Goal: Check status: Check status

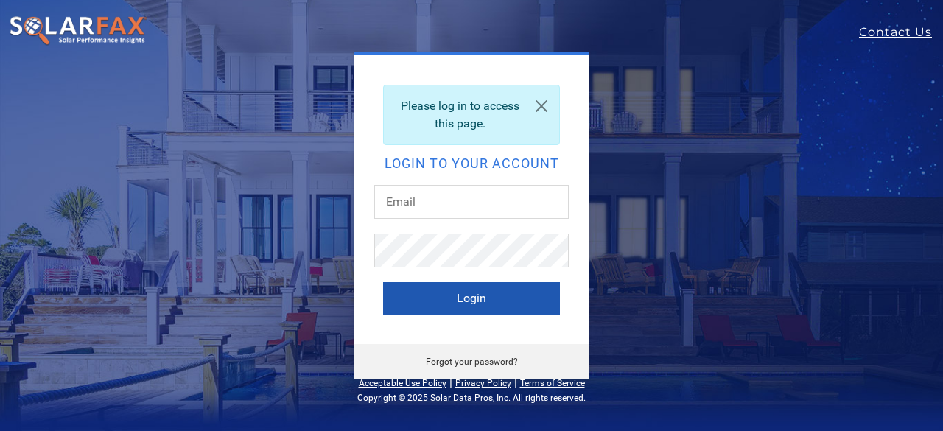
type input "[EMAIL_ADDRESS][DOMAIN_NAME]"
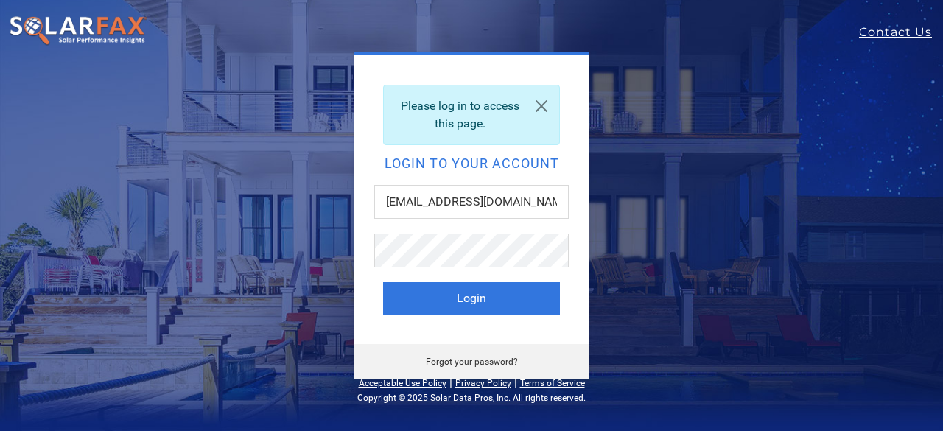
click at [458, 304] on button "Login" at bounding box center [471, 298] width 177 height 32
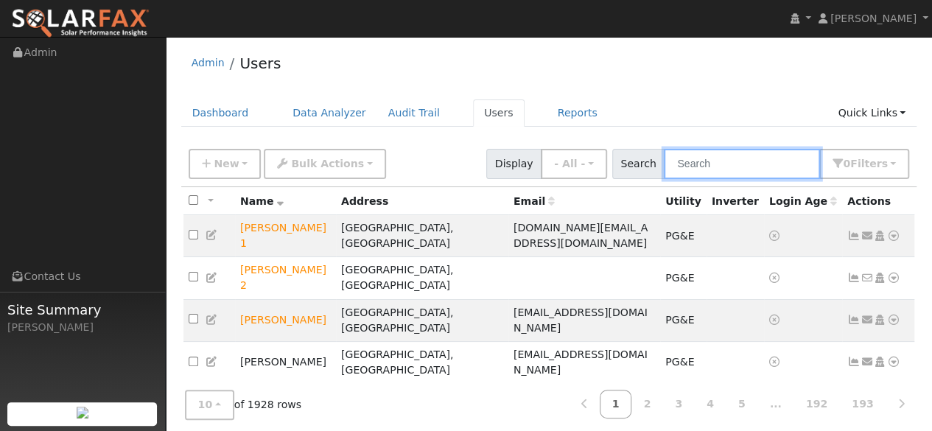
click at [742, 155] on input "text" at bounding box center [742, 164] width 156 height 30
click at [707, 166] on input "text" at bounding box center [742, 164] width 156 height 30
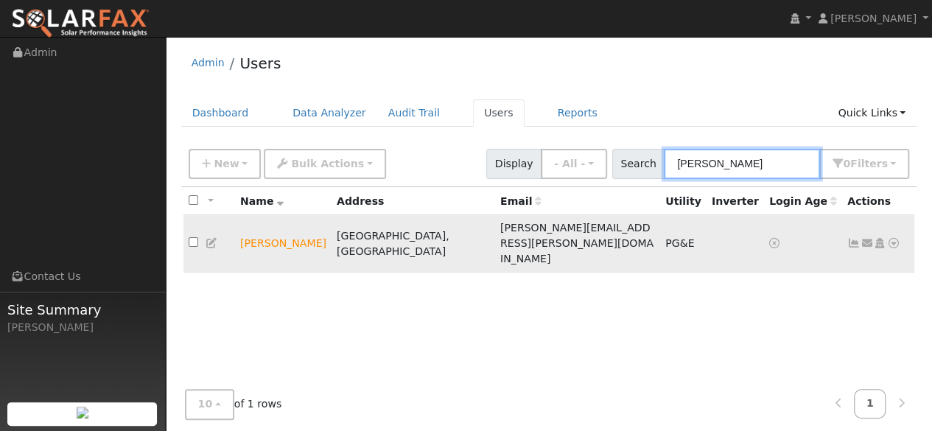
type input "[PERSON_NAME]"
click at [892, 238] on icon at bounding box center [893, 243] width 13 height 10
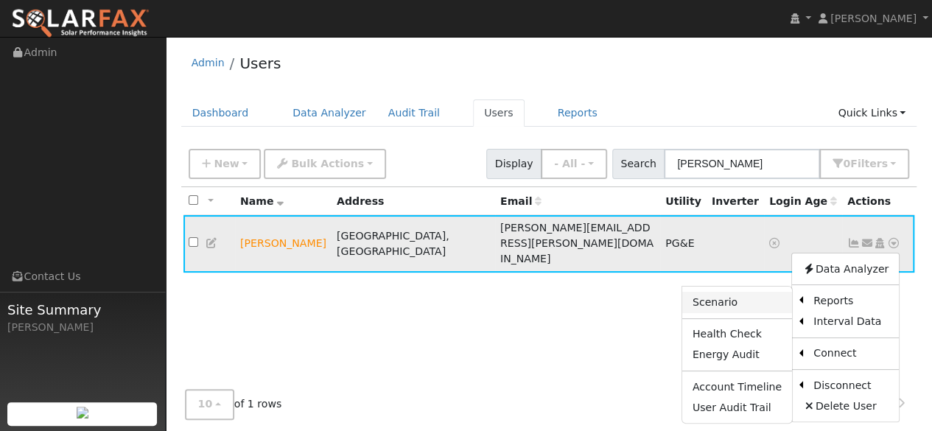
click at [735, 292] on link "Scenario" at bounding box center [737, 302] width 110 height 21
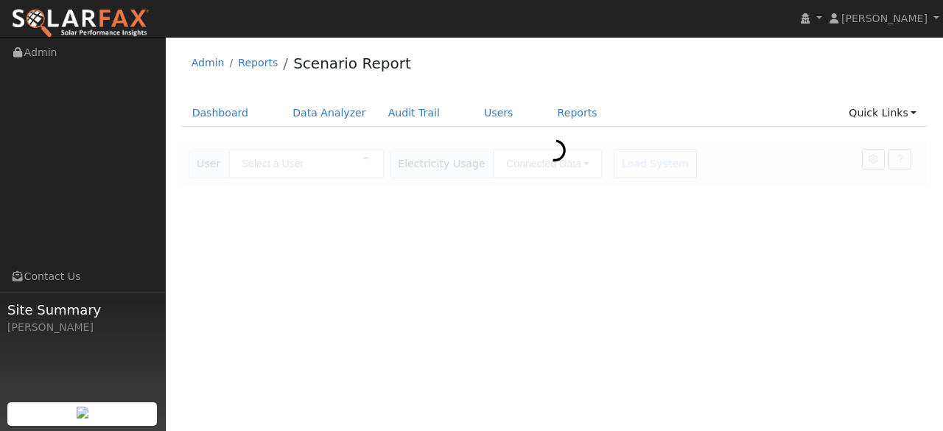
type input "[PERSON_NAME]"
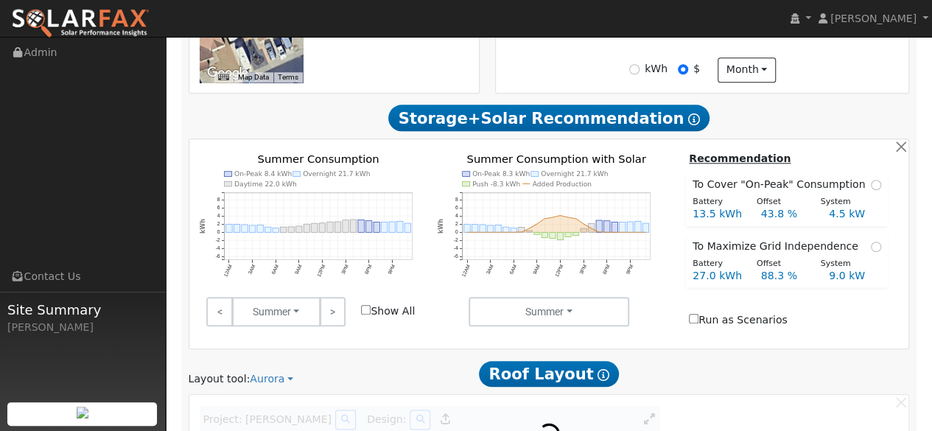
scroll to position [637, 0]
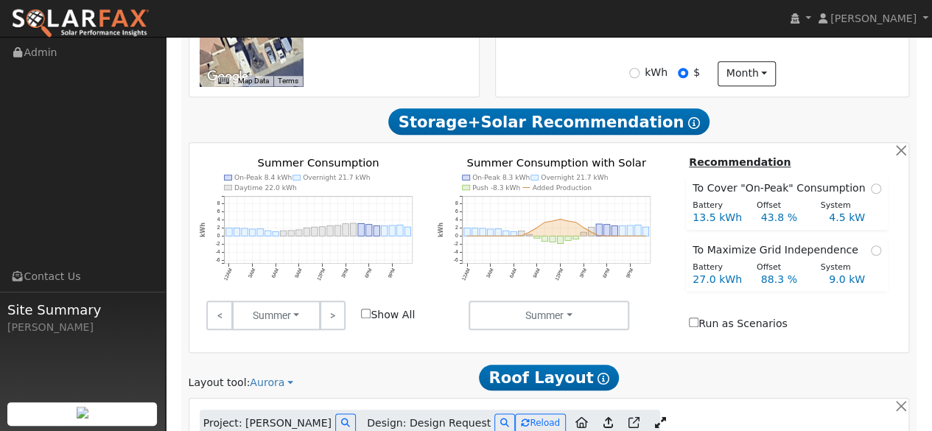
click at [654, 417] on icon at bounding box center [659, 422] width 11 height 11
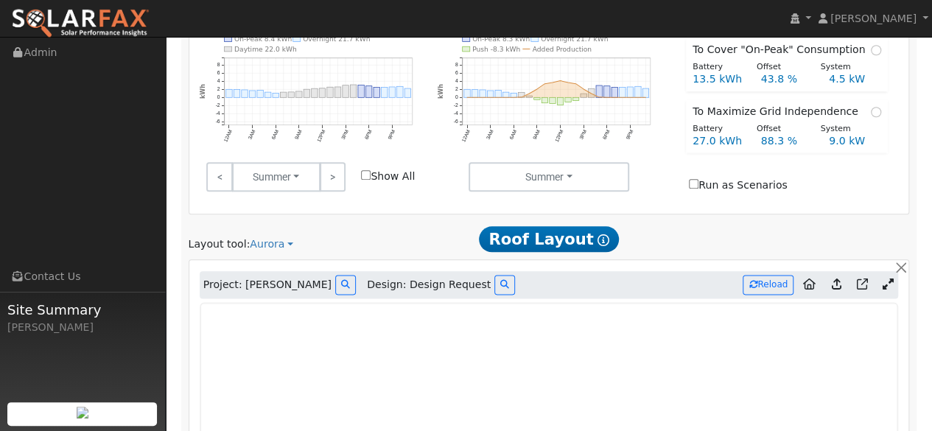
scroll to position [770, 0]
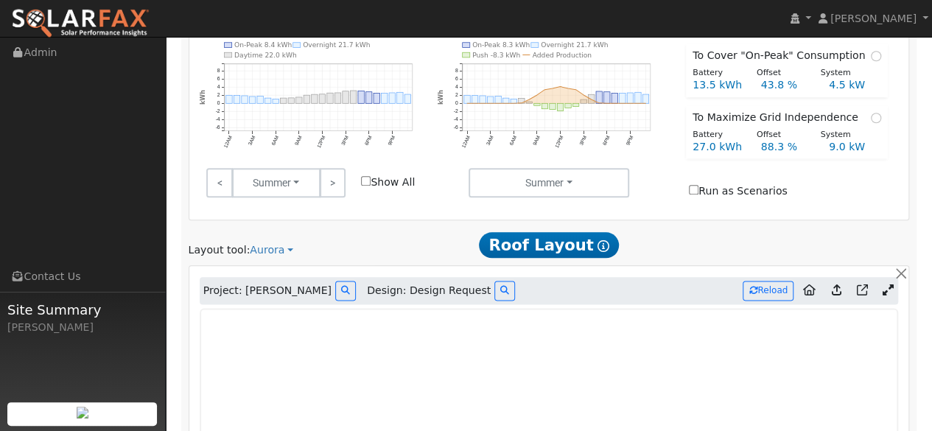
click at [884, 284] on icon at bounding box center [886, 289] width 11 height 11
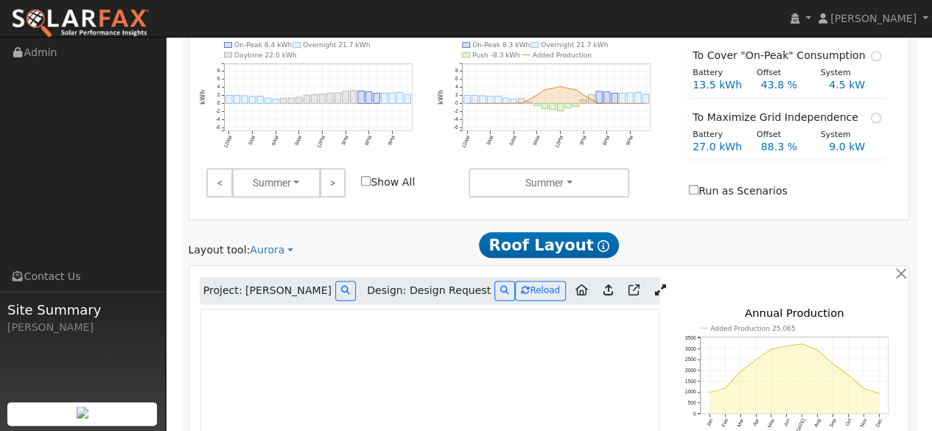
click at [654, 284] on icon at bounding box center [659, 289] width 11 height 11
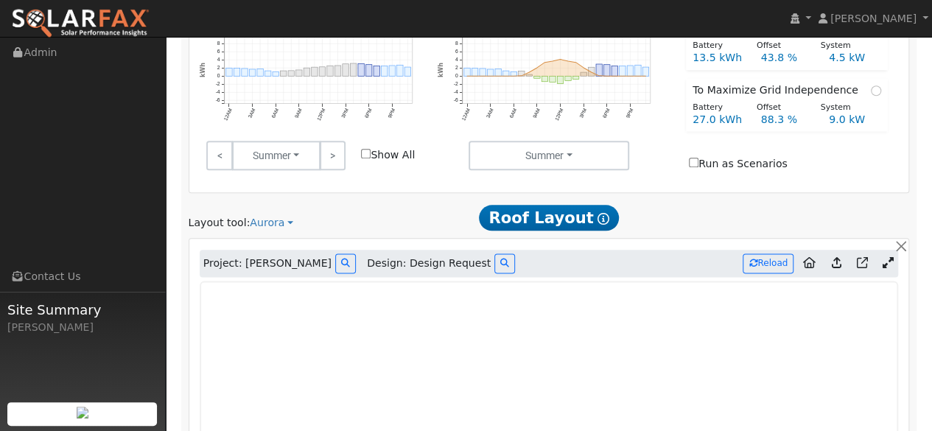
scroll to position [820, 0]
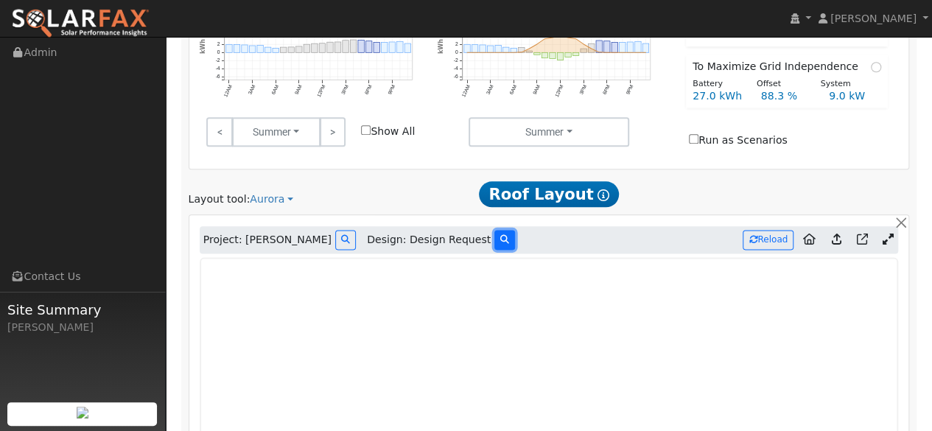
click at [500, 235] on icon at bounding box center [504, 239] width 9 height 9
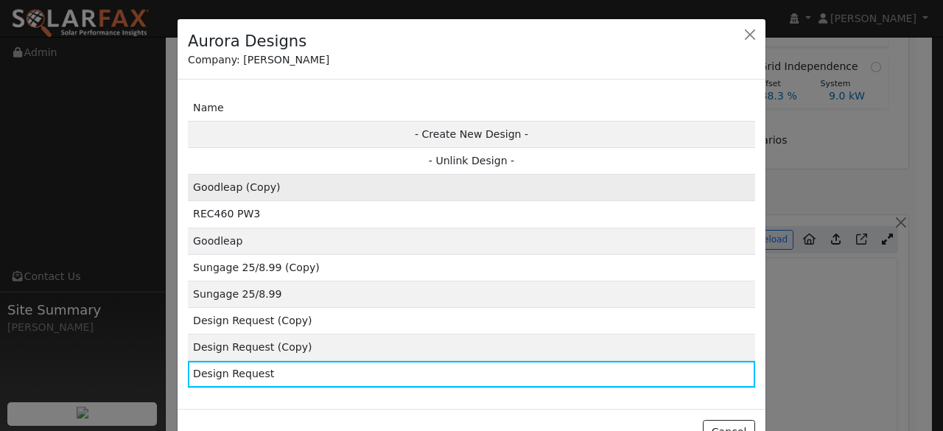
click at [364, 186] on td "Goodleap (Copy)" at bounding box center [471, 188] width 567 height 27
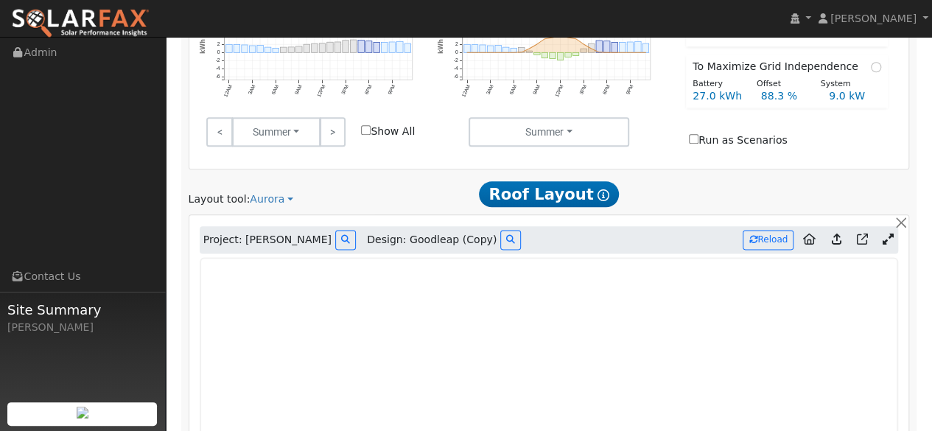
type input "22876"
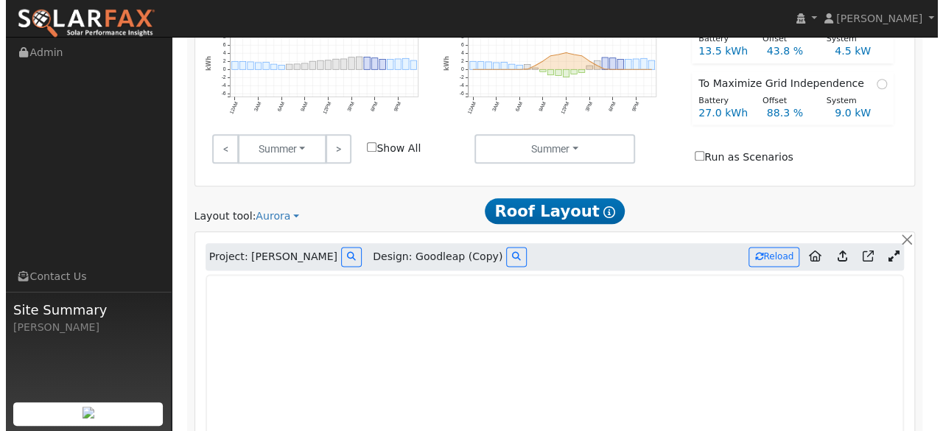
scroll to position [805, 0]
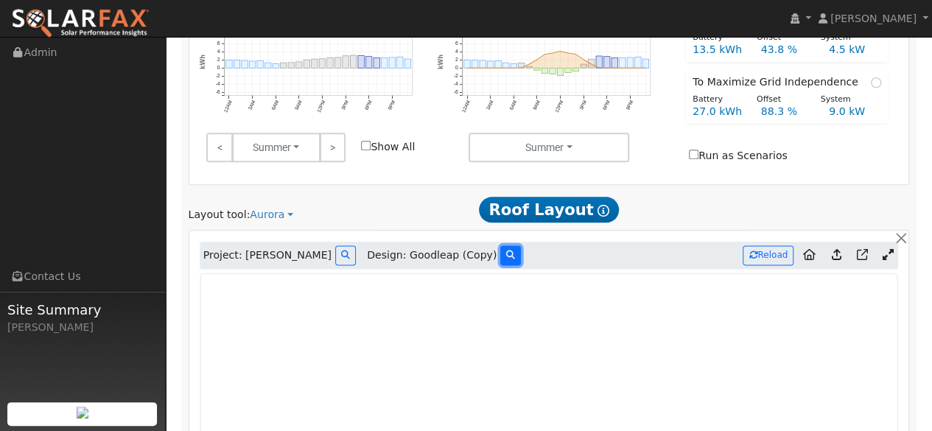
click at [506, 250] on icon at bounding box center [510, 254] width 9 height 9
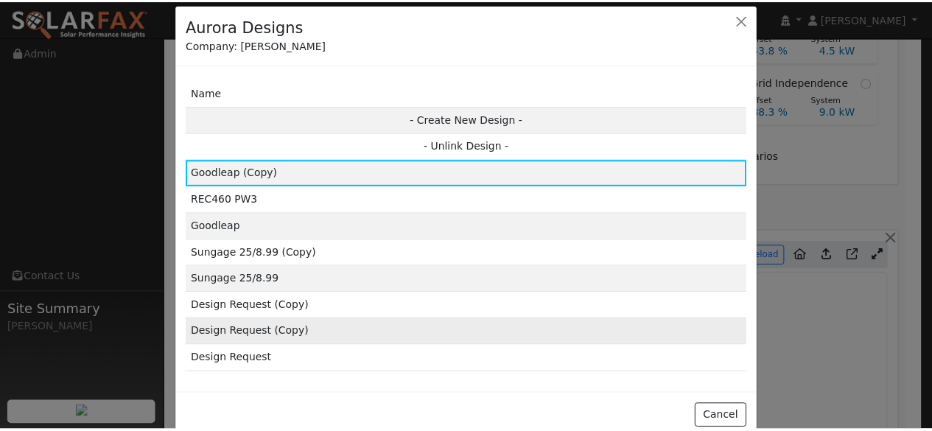
scroll to position [38, 0]
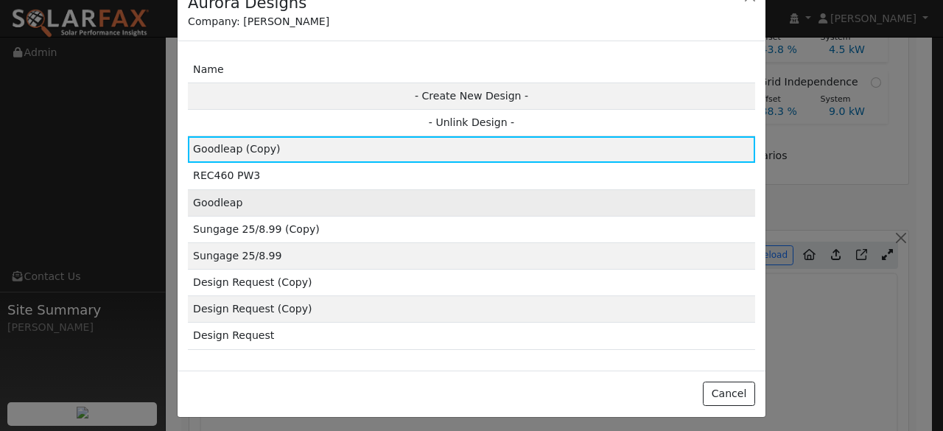
click at [344, 201] on td "Goodleap" at bounding box center [471, 202] width 567 height 27
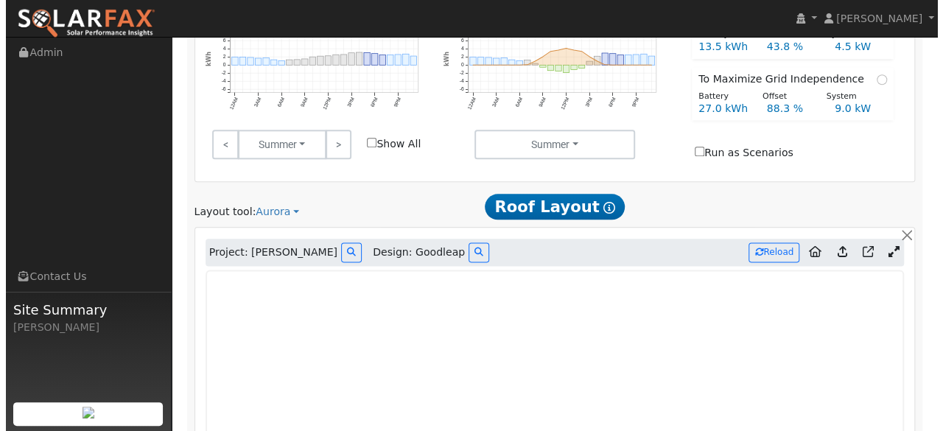
scroll to position [809, 0]
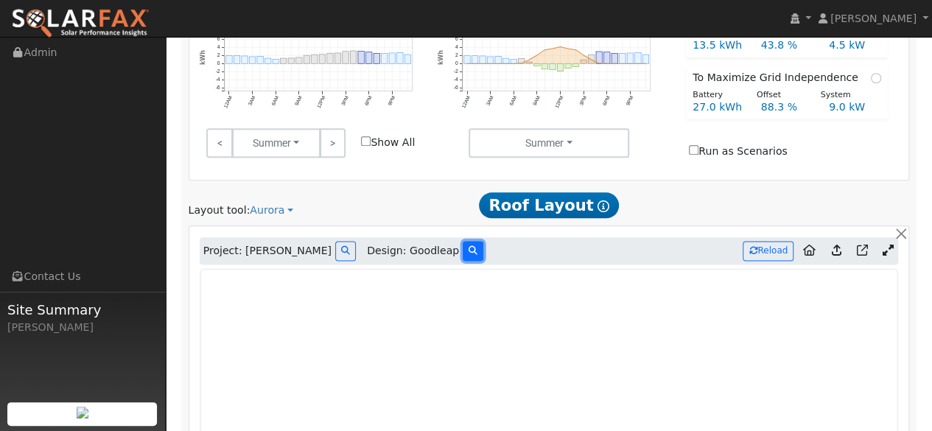
click at [468, 246] on icon at bounding box center [472, 250] width 9 height 9
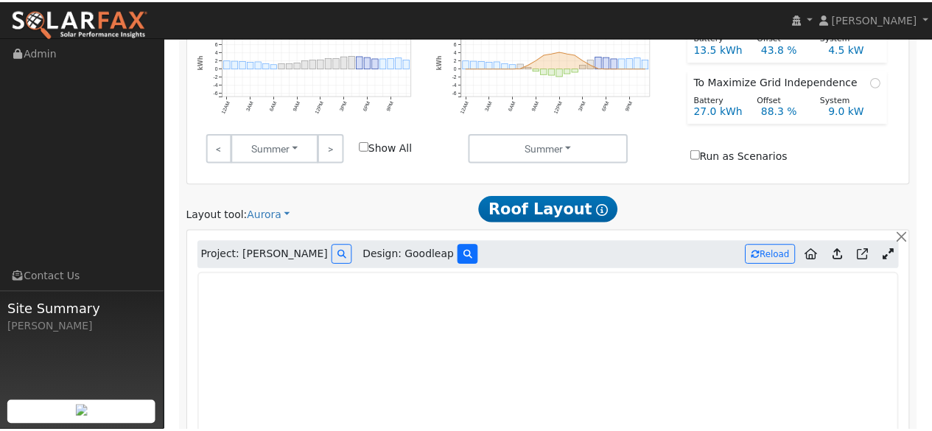
scroll to position [0, 0]
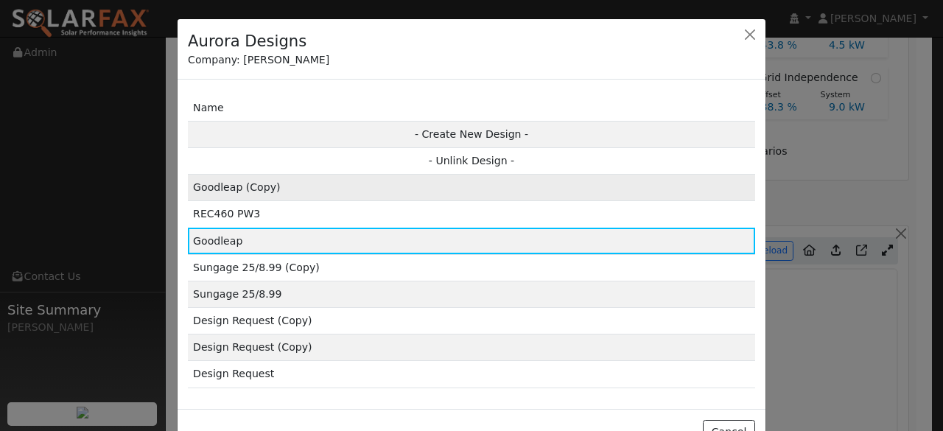
click at [358, 189] on td "Goodleap (Copy)" at bounding box center [471, 188] width 567 height 27
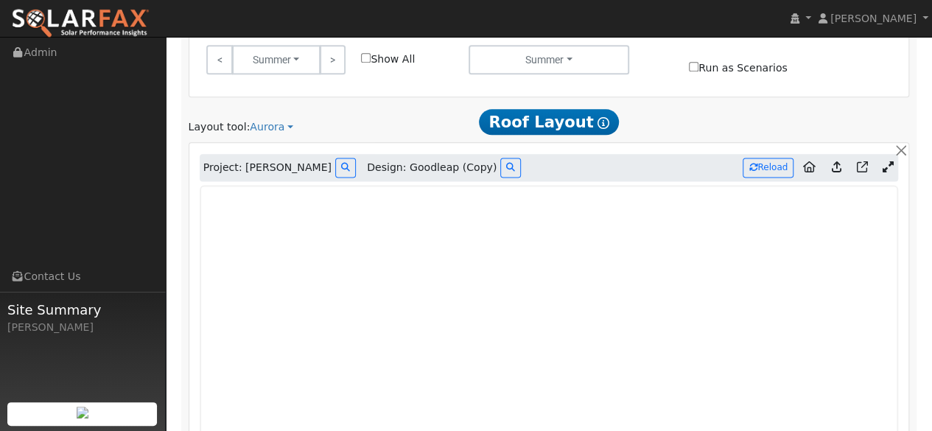
scroll to position [887, 0]
